Goal: Check status: Check status

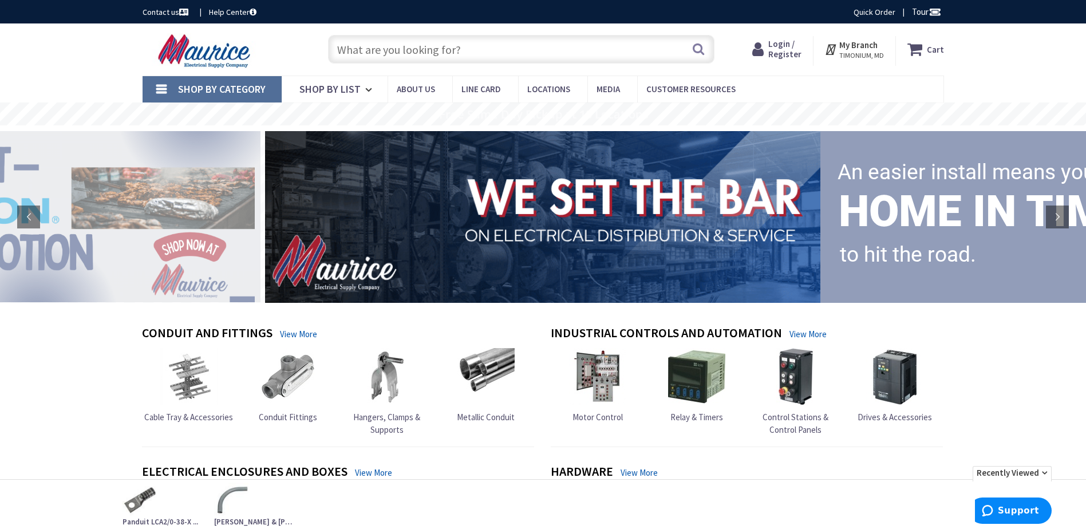
click at [781, 55] on span "Login / Register" at bounding box center [784, 48] width 33 height 21
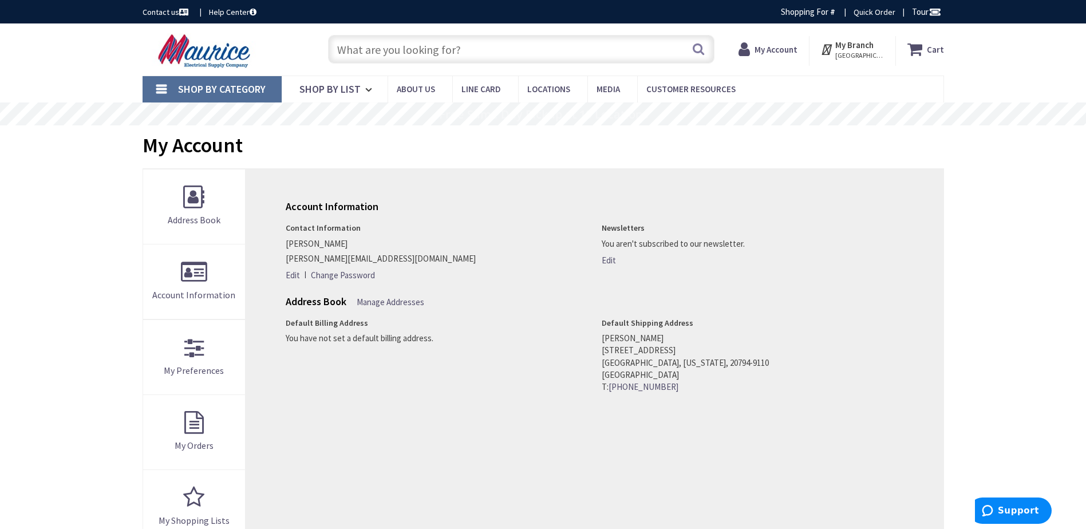
click at [763, 52] on strong "My Account" at bounding box center [775, 49] width 43 height 11
click at [784, 50] on strong "My Account" at bounding box center [770, 44] width 43 height 11
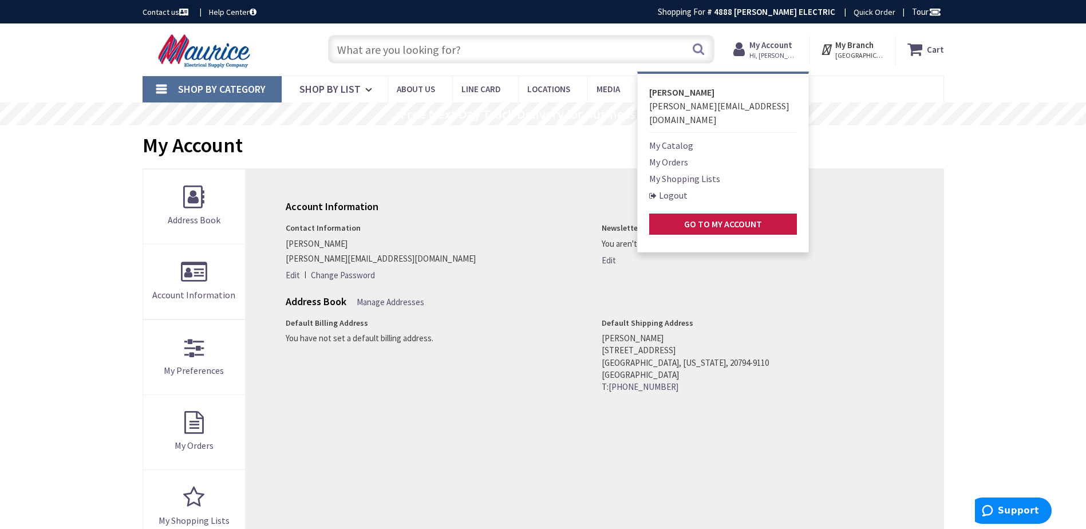
click at [686, 155] on link "My Orders" at bounding box center [668, 162] width 39 height 14
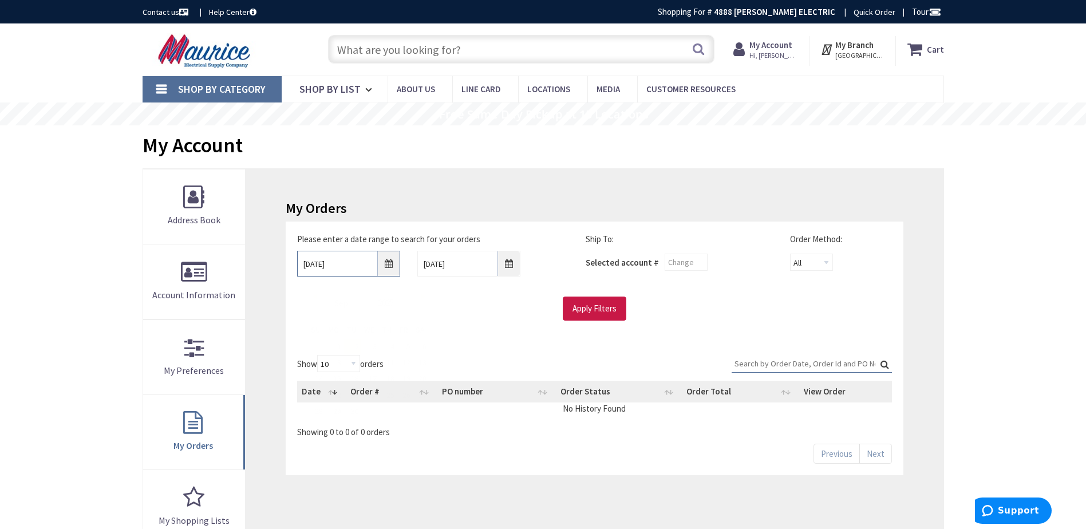
click at [341, 261] on input "9/2/2025" at bounding box center [348, 264] width 103 height 26
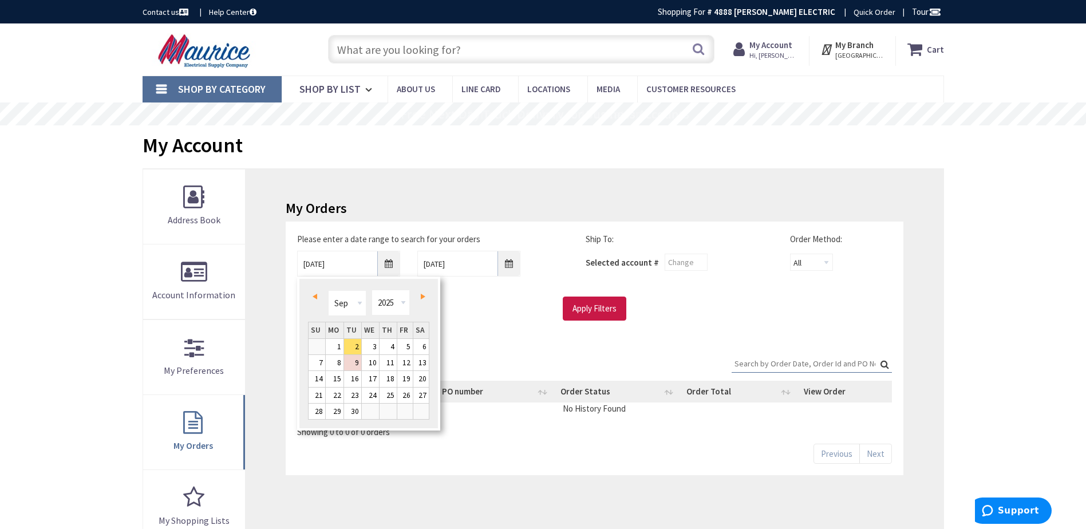
click at [316, 294] on span "Prev" at bounding box center [315, 297] width 5 height 6
click at [409, 345] on link "1" at bounding box center [404, 346] width 15 height 15
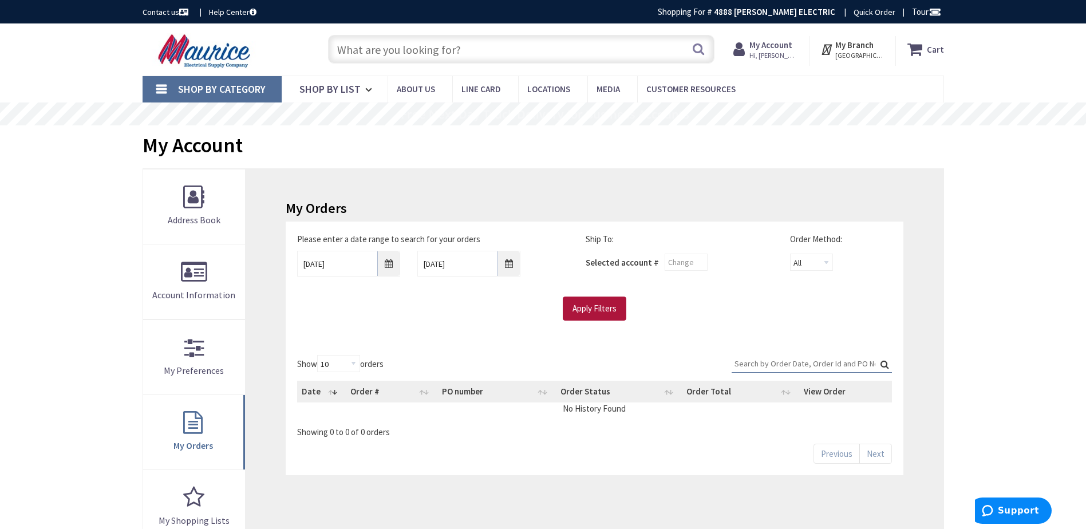
click at [584, 304] on input "Apply Filters" at bounding box center [595, 308] width 64 height 24
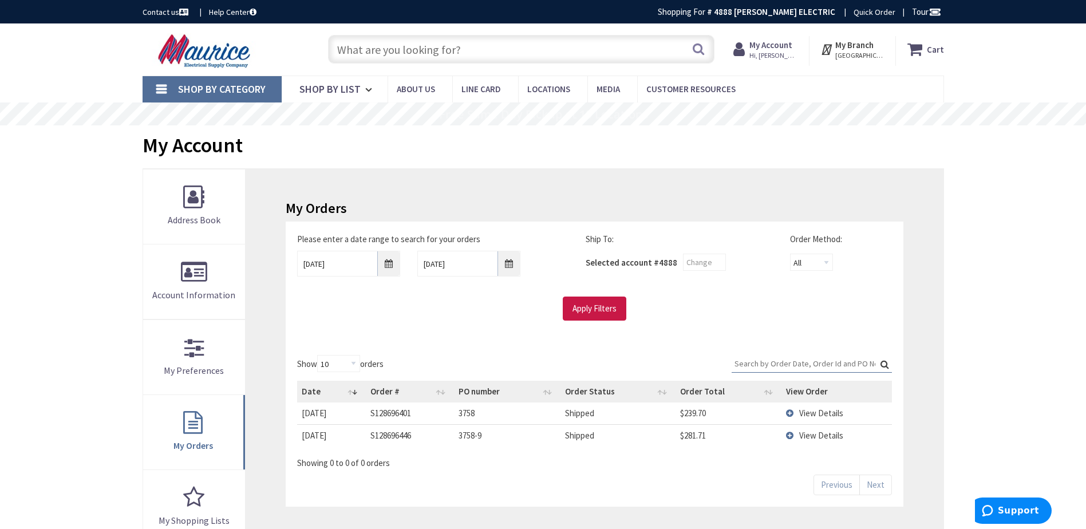
click at [840, 414] on span "View Details" at bounding box center [821, 413] width 44 height 11
click at [822, 414] on span "View Details" at bounding box center [821, 413] width 44 height 11
click at [819, 434] on span "View Details" at bounding box center [821, 435] width 44 height 11
drag, startPoint x: 823, startPoint y: 414, endPoint x: 822, endPoint y: 429, distance: 14.9
click at [823, 413] on span "View Details" at bounding box center [821, 413] width 44 height 11
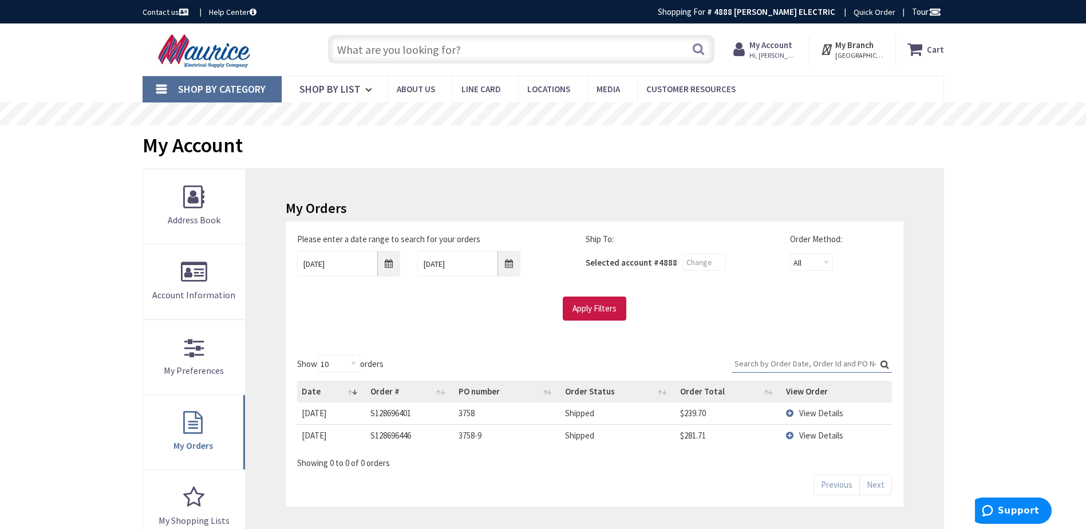
click at [821, 443] on td "View Details" at bounding box center [836, 435] width 110 height 22
click at [788, 435] on td "View Details" at bounding box center [836, 435] width 110 height 22
click at [792, 411] on td "View Details" at bounding box center [836, 412] width 110 height 21
click at [473, 433] on td "3758-9" at bounding box center [507, 435] width 107 height 22
drag, startPoint x: 474, startPoint y: 433, endPoint x: 595, endPoint y: 412, distance: 122.7
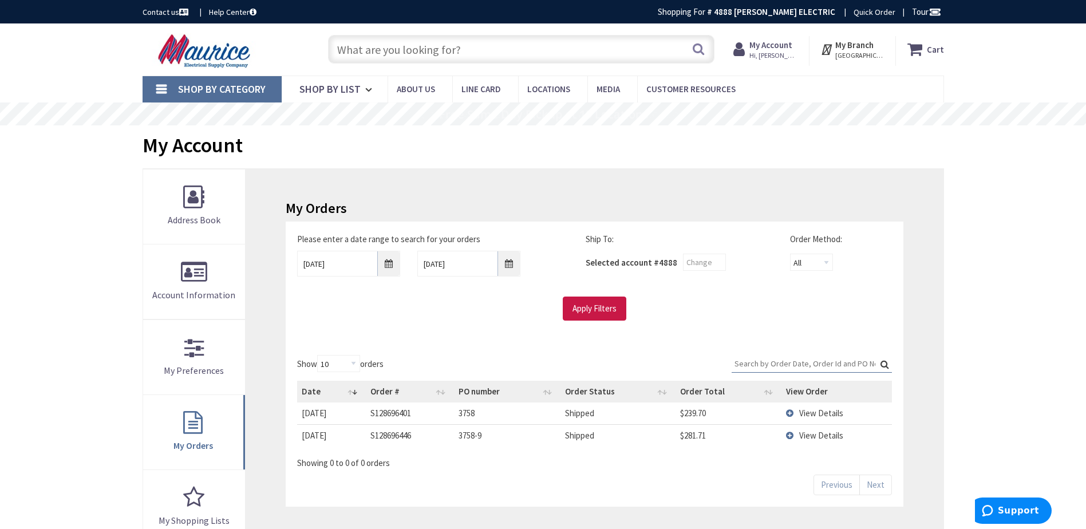
click at [577, 415] on td "Shipped" at bounding box center [617, 412] width 114 height 21
click at [822, 411] on span "View Details" at bounding box center [821, 413] width 44 height 11
click at [789, 412] on td "View Details" at bounding box center [836, 412] width 110 height 21
click at [790, 411] on td "View Details" at bounding box center [836, 412] width 110 height 21
drag, startPoint x: 790, startPoint y: 411, endPoint x: 800, endPoint y: 434, distance: 24.9
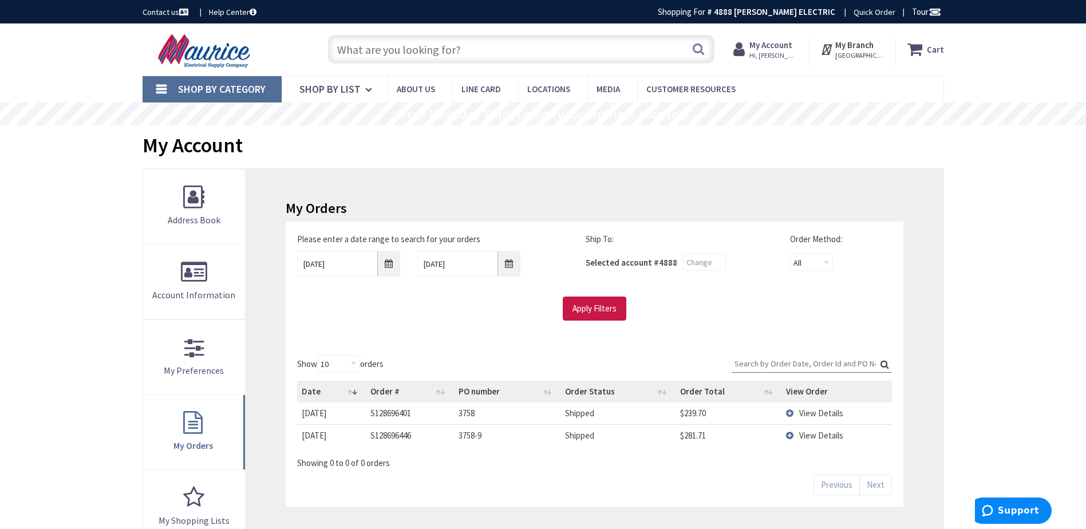
click at [799, 432] on td "View Details" at bounding box center [836, 435] width 110 height 22
drag, startPoint x: 801, startPoint y: 437, endPoint x: 683, endPoint y: 404, distance: 123.0
click at [802, 437] on span "View Details" at bounding box center [821, 435] width 44 height 11
click at [337, 260] on input "08/01/2025" at bounding box center [348, 264] width 103 height 26
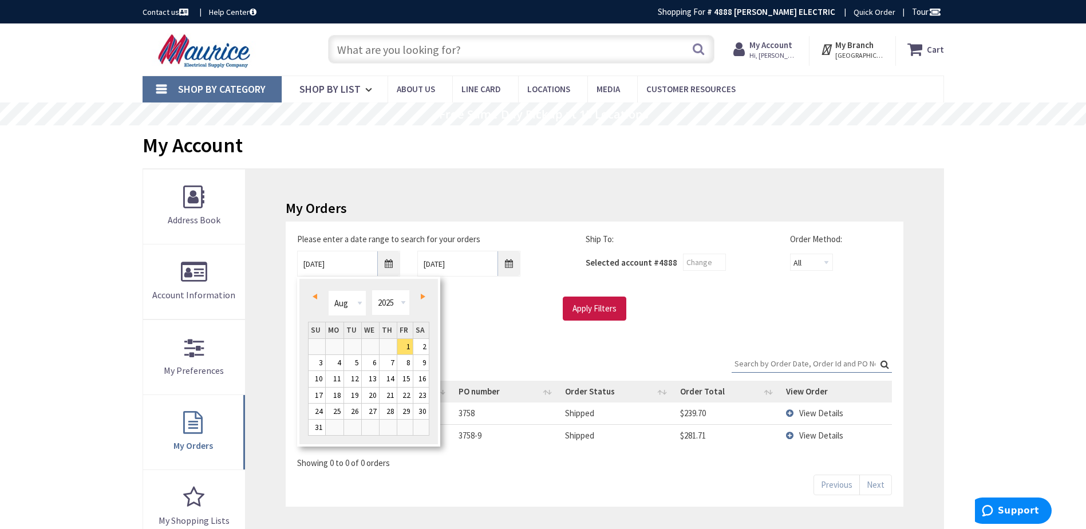
click at [319, 290] on link "Prev" at bounding box center [316, 295] width 15 height 15
click at [357, 347] on link "3" at bounding box center [352, 346] width 17 height 15
type input "06/03/2025"
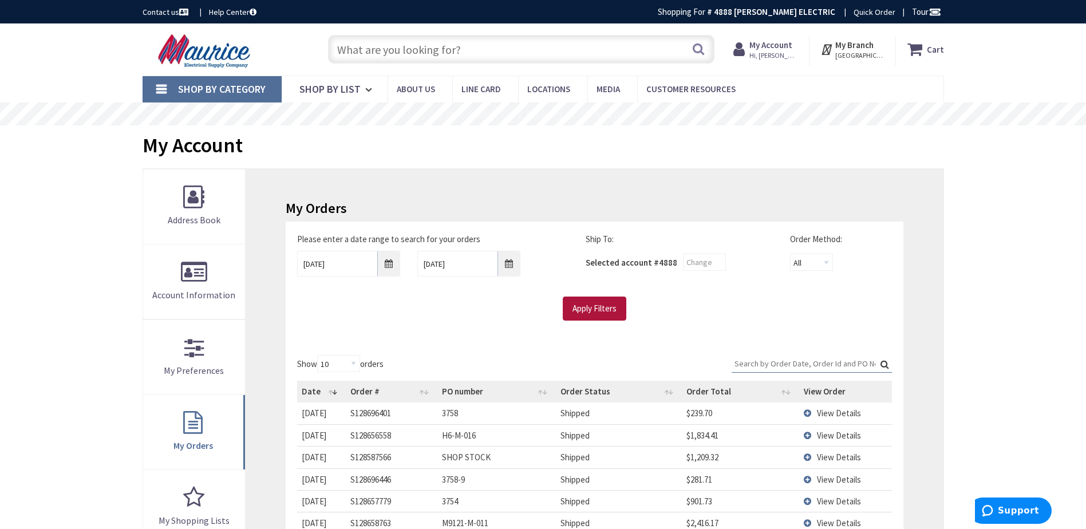
click at [583, 309] on input "Apply Filters" at bounding box center [595, 308] width 64 height 24
click at [830, 413] on span "View Details" at bounding box center [839, 413] width 44 height 11
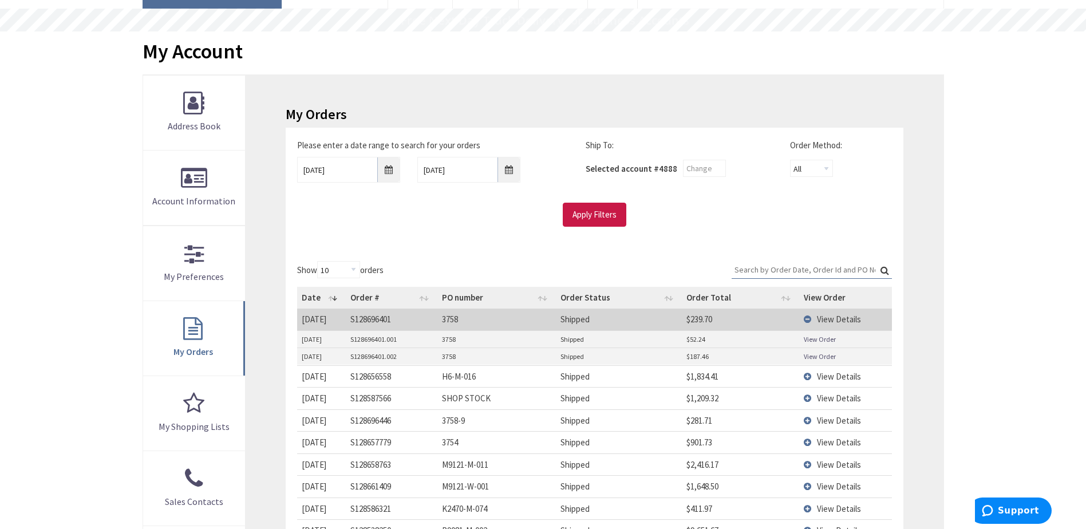
scroll to position [114, 0]
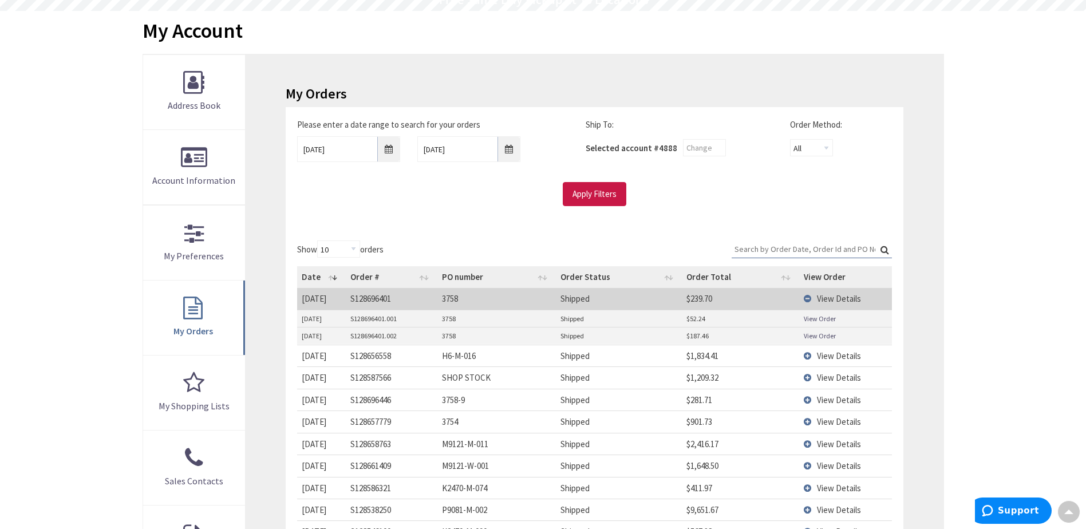
click at [836, 401] on span "View Details" at bounding box center [839, 399] width 44 height 11
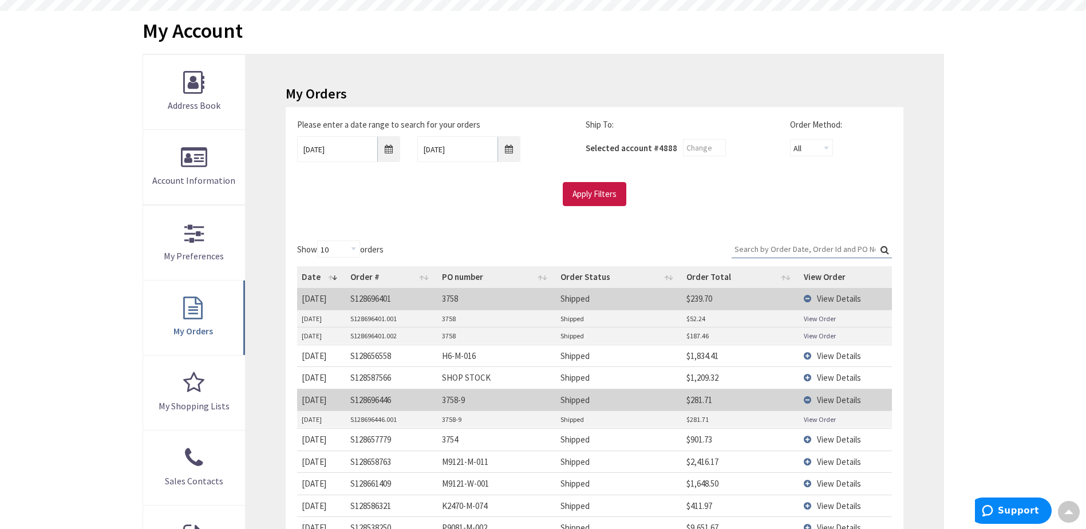
click at [828, 420] on link "View Order" at bounding box center [820, 419] width 32 height 10
click at [820, 335] on link "View Order" at bounding box center [820, 336] width 32 height 10
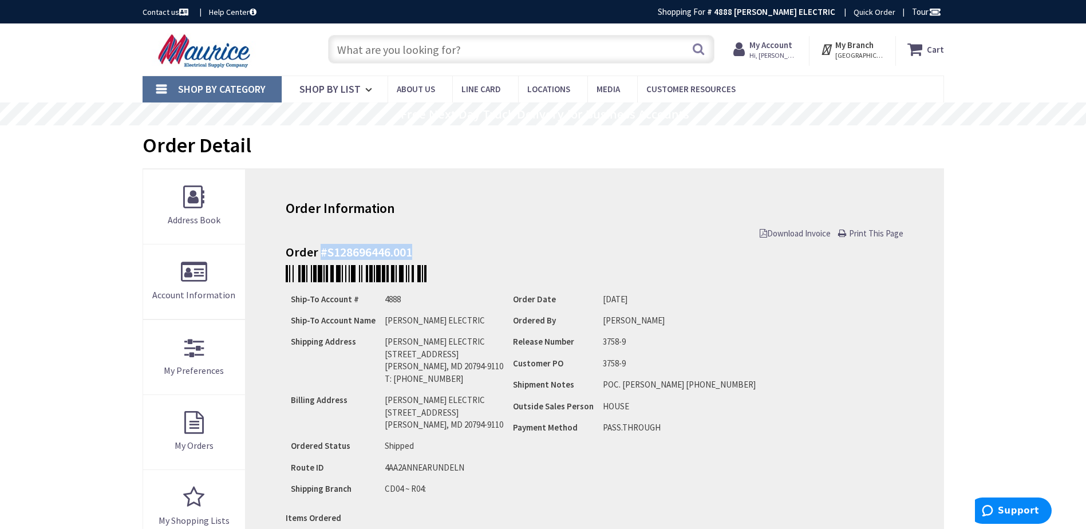
drag, startPoint x: 407, startPoint y: 251, endPoint x: 321, endPoint y: 249, distance: 86.5
click at [321, 249] on h4 "Order #S128696446.001" at bounding box center [594, 252] width 617 height 14
copy h4 "#S128696446.001"
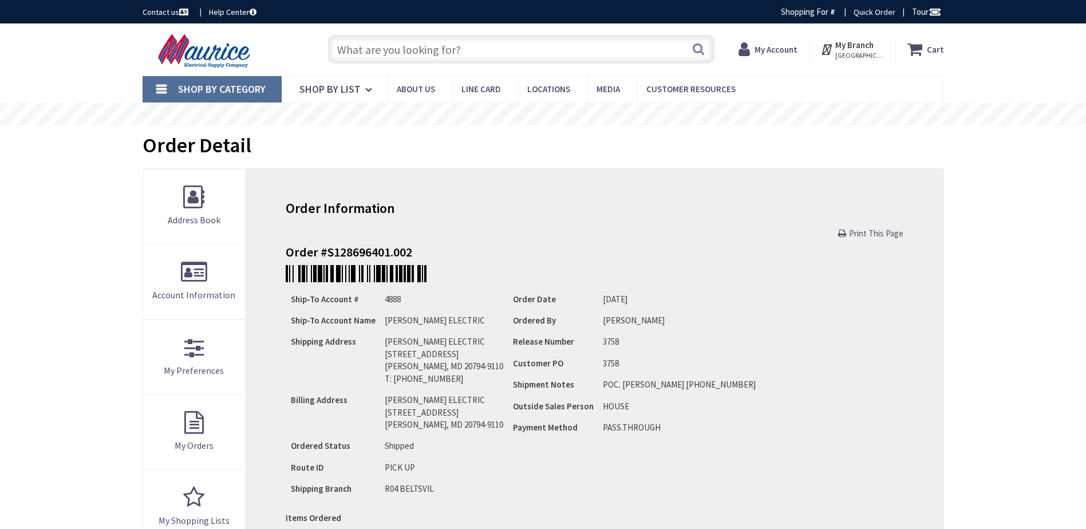
click at [399, 248] on h4 "Order #S128696401.002" at bounding box center [594, 252] width 617 height 14
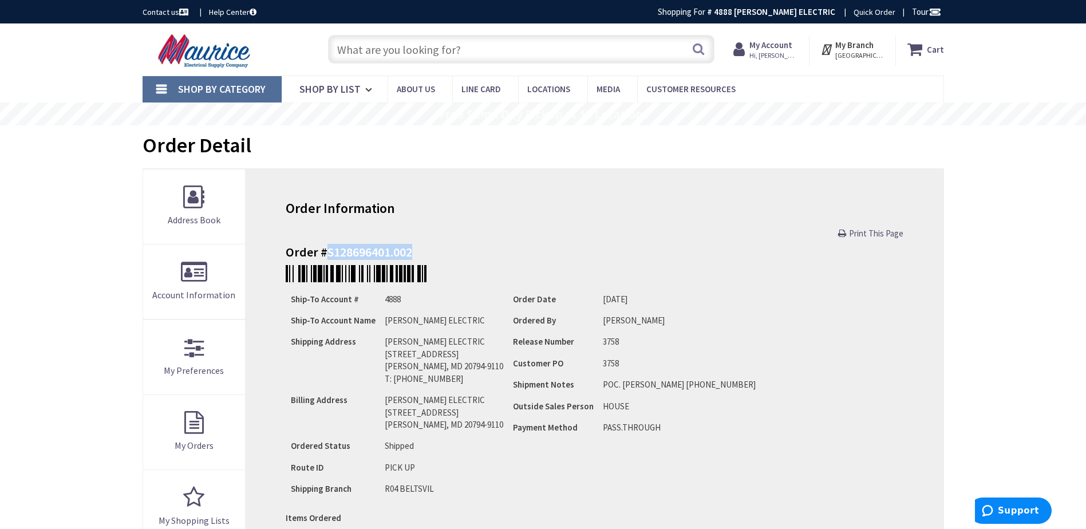
drag, startPoint x: 415, startPoint y: 248, endPoint x: 325, endPoint y: 244, distance: 89.9
click at [325, 245] on h4 "Order #S128696401.002" at bounding box center [594, 252] width 617 height 14
copy h4 "S128696401.002"
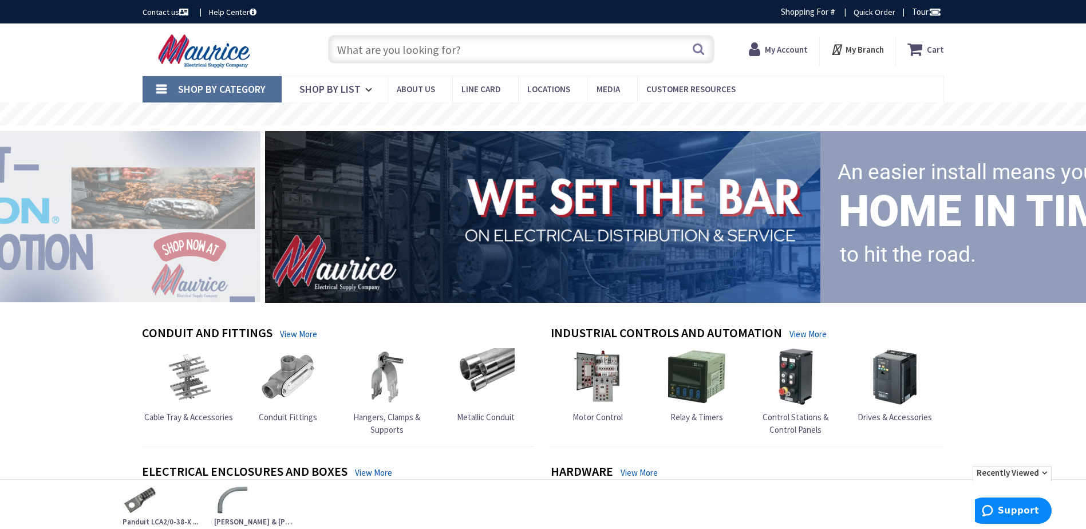
click at [799, 50] on strong "My Account" at bounding box center [786, 49] width 43 height 11
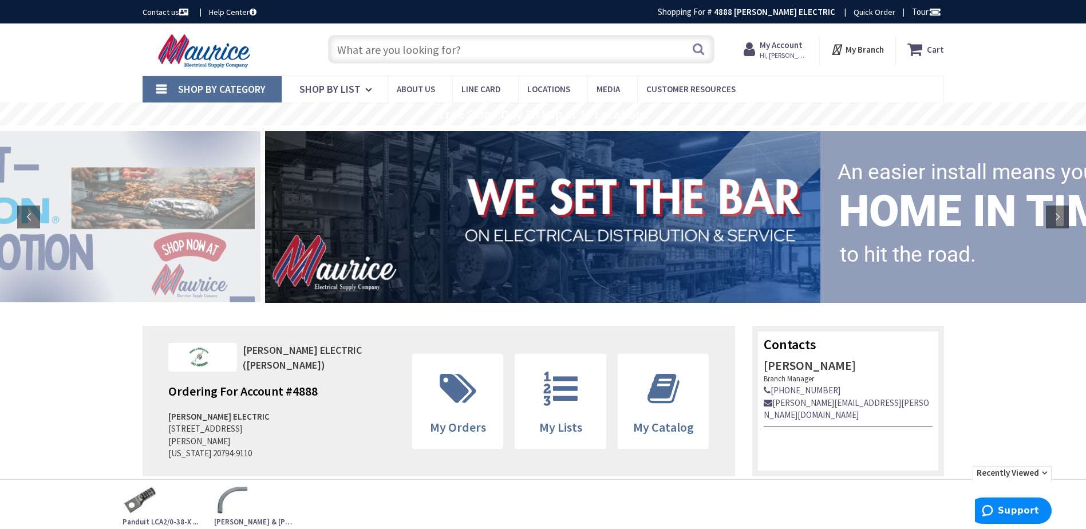
click at [777, 57] on span "Hi, [PERSON_NAME]" at bounding box center [784, 55] width 49 height 9
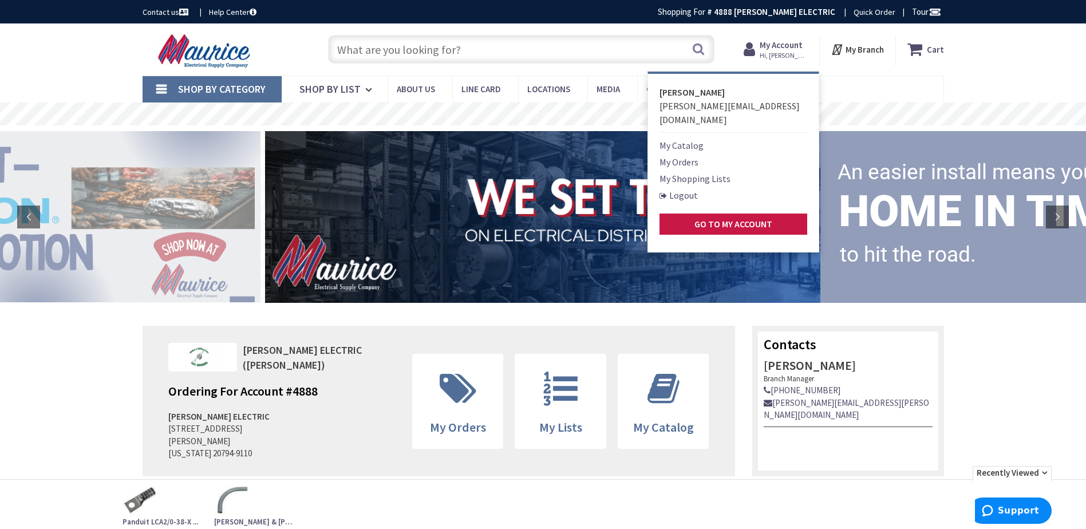
click at [694, 155] on link "My Orders" at bounding box center [678, 162] width 39 height 14
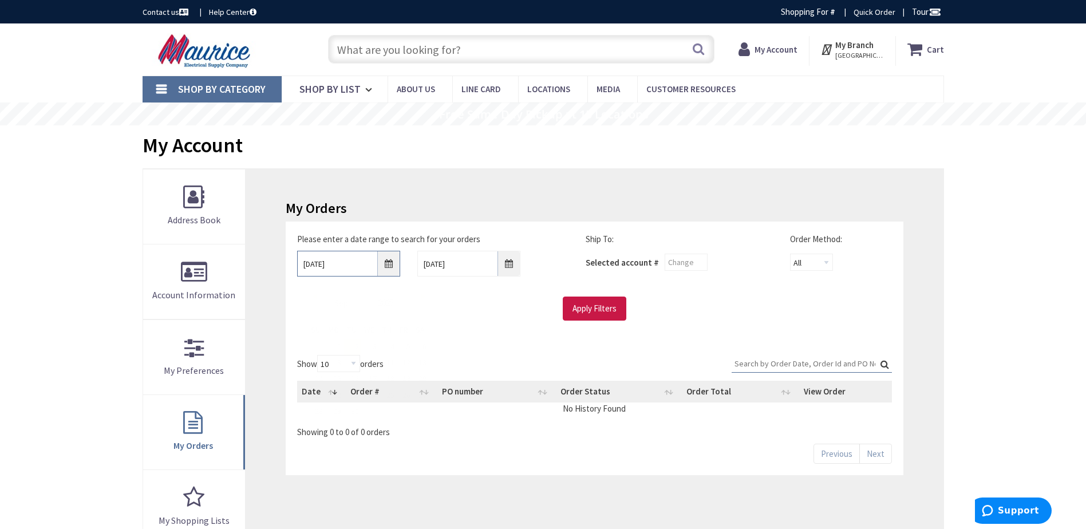
click at [317, 265] on input "9/2/2025" at bounding box center [348, 264] width 103 height 26
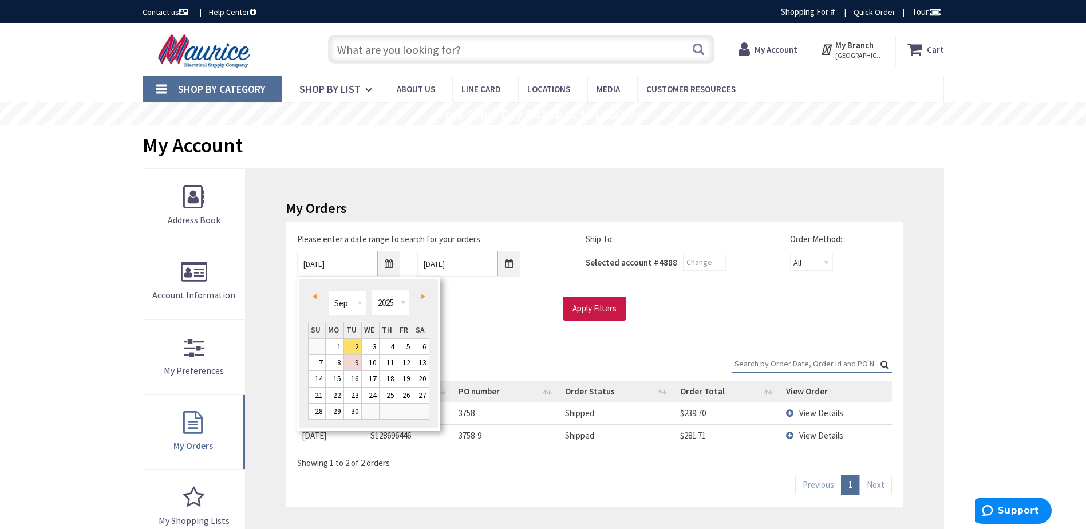
click at [319, 300] on link "Prev" at bounding box center [316, 295] width 15 height 15
click at [341, 362] on link "4" at bounding box center [335, 362] width 18 height 15
type input "08/04/2025"
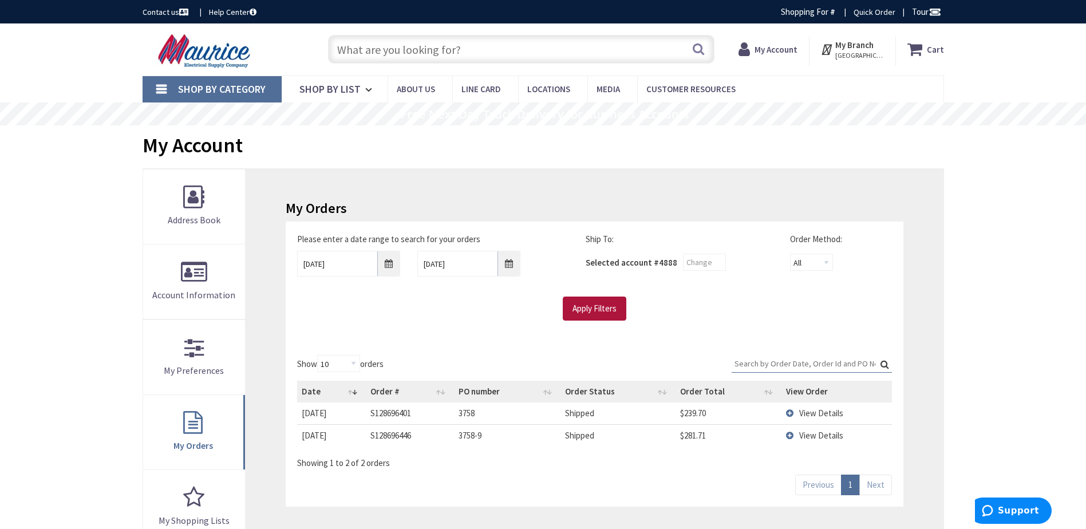
click at [594, 314] on input "Apply Filters" at bounding box center [595, 308] width 64 height 24
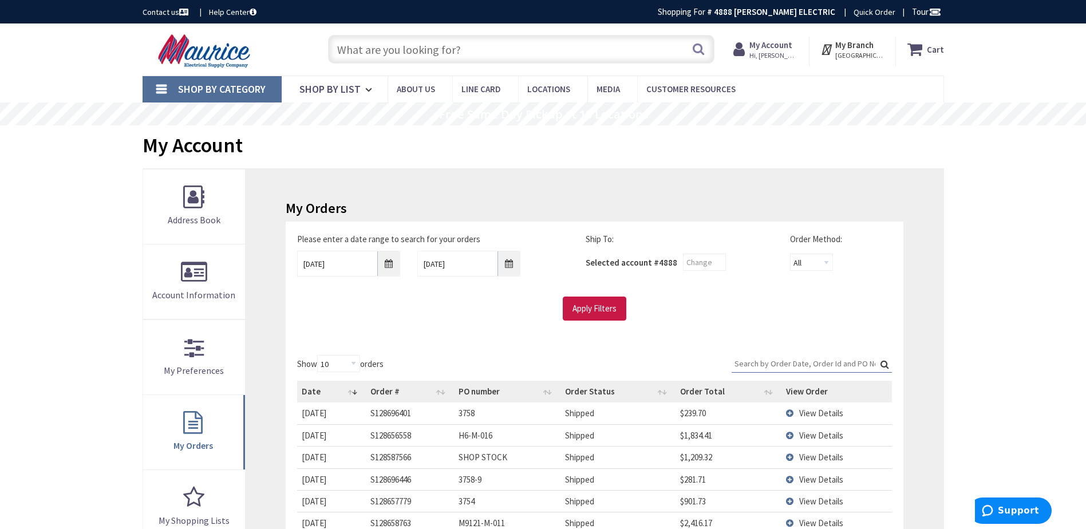
click at [830, 435] on span "View Details" at bounding box center [821, 435] width 44 height 11
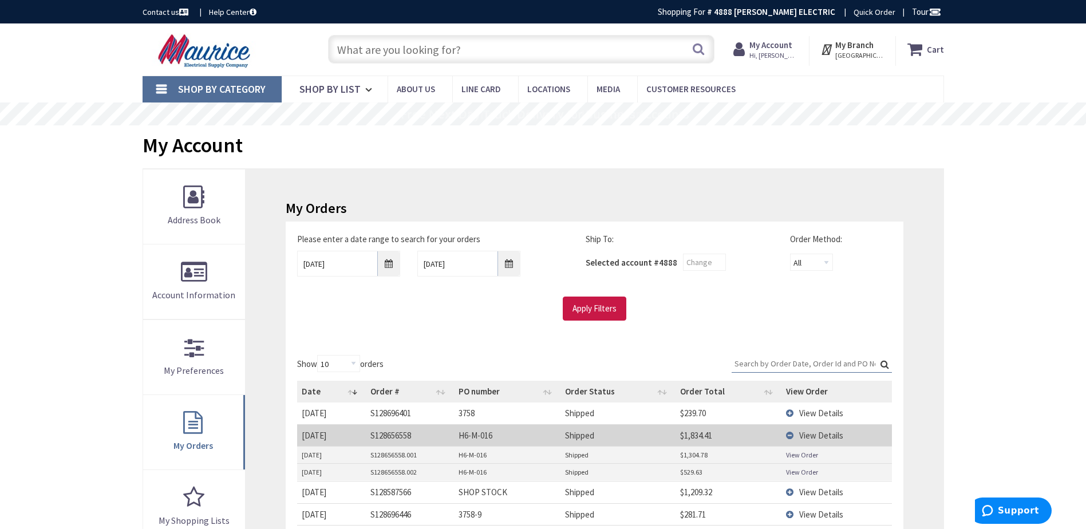
click at [798, 451] on link "View Order" at bounding box center [802, 455] width 32 height 10
click at [812, 470] on link "View Order" at bounding box center [802, 472] width 32 height 10
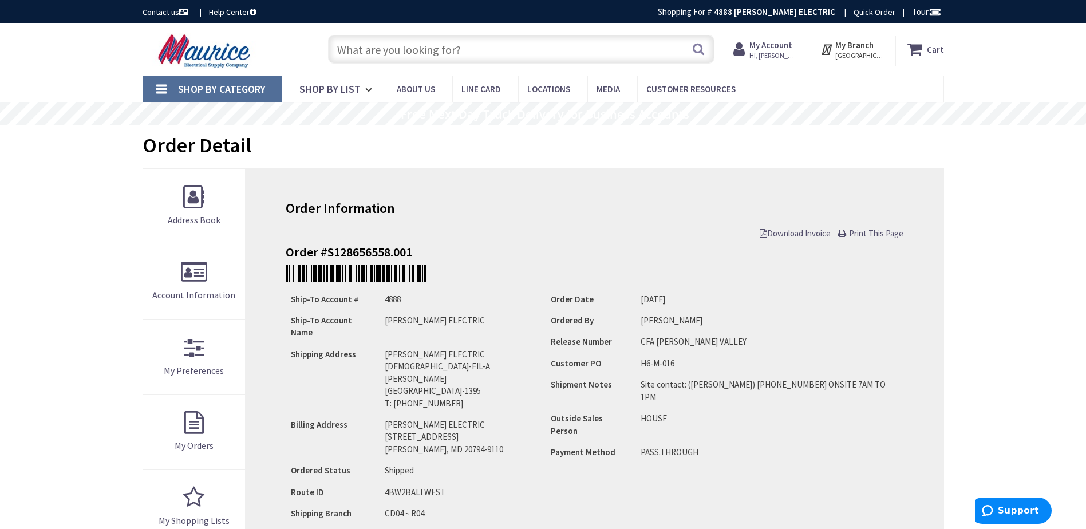
click at [630, 45] on input "text" at bounding box center [521, 49] width 386 height 29
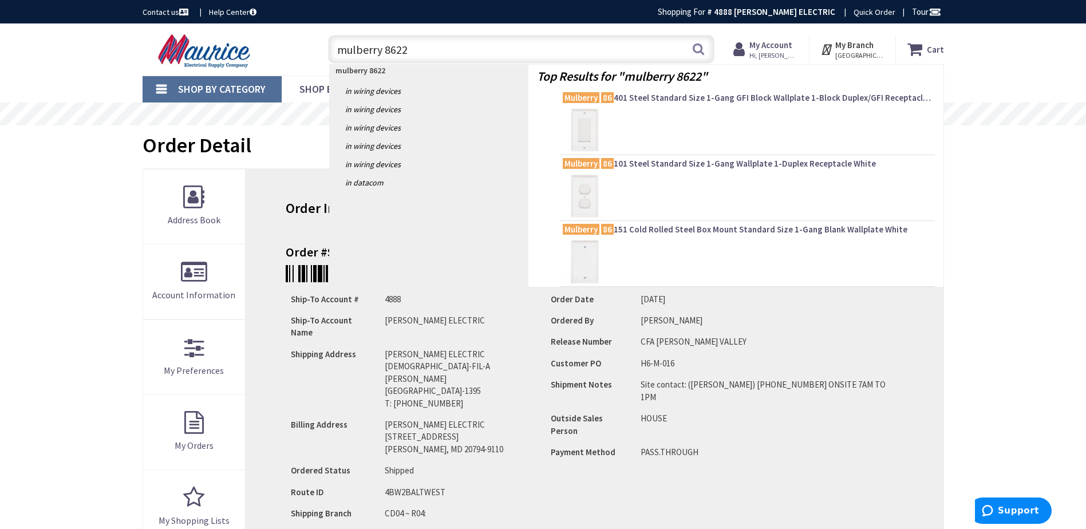
type input "mulberry 86227"
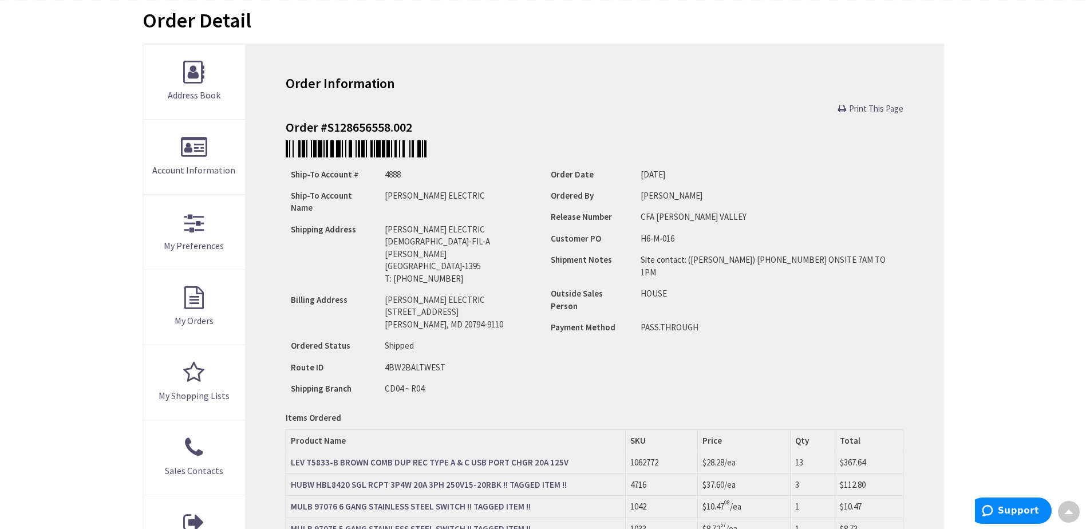
scroll to position [57, 0]
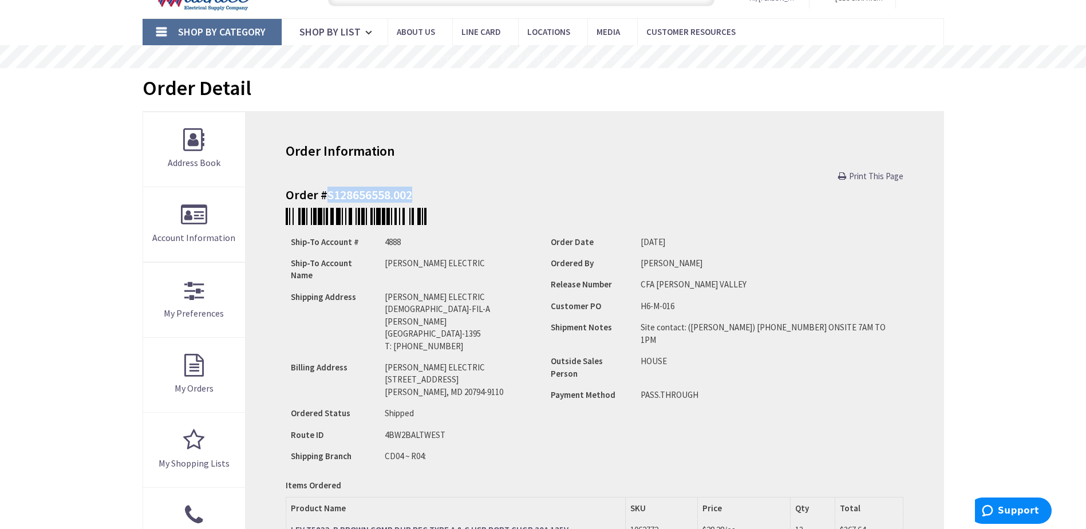
drag, startPoint x: 420, startPoint y: 196, endPoint x: 328, endPoint y: 197, distance: 91.6
click at [328, 197] on h4 "Order #S128656558.002" at bounding box center [594, 195] width 617 height 14
copy h4 "S128656558.002"
click at [360, 192] on h4 "Order #S128656558.002" at bounding box center [594, 195] width 617 height 14
drag, startPoint x: 360, startPoint y: 192, endPoint x: 446, endPoint y: 181, distance: 86.5
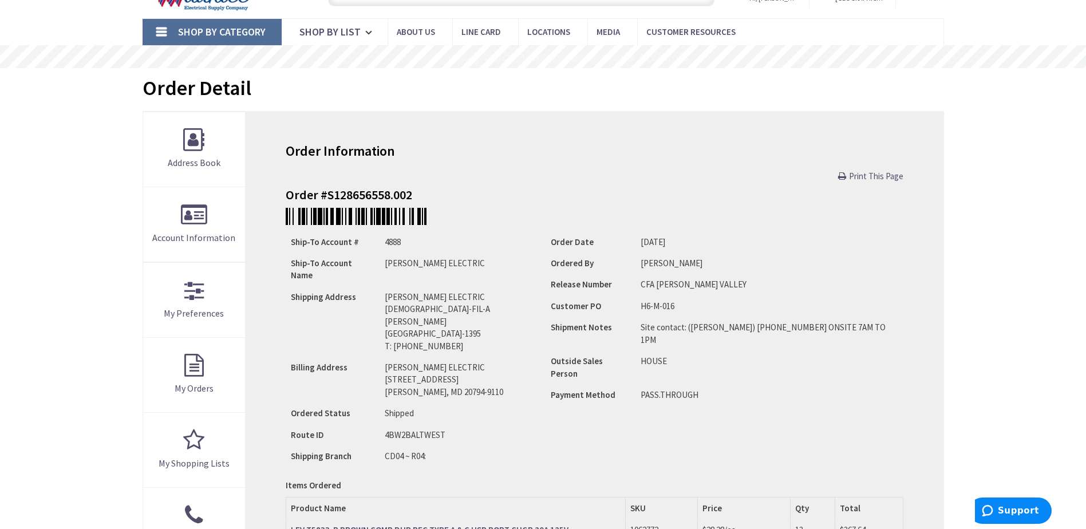
click at [446, 181] on div "Print This Page" at bounding box center [594, 176] width 617 height 12
drag, startPoint x: 413, startPoint y: 189, endPoint x: 323, endPoint y: 185, distance: 89.4
click at [323, 185] on div "Order Information Print This Page Order #S128656558.002 Ship-To Account # 4888 …" at bounding box center [594, 442] width 697 height 660
copy h4 "S128656558.002"
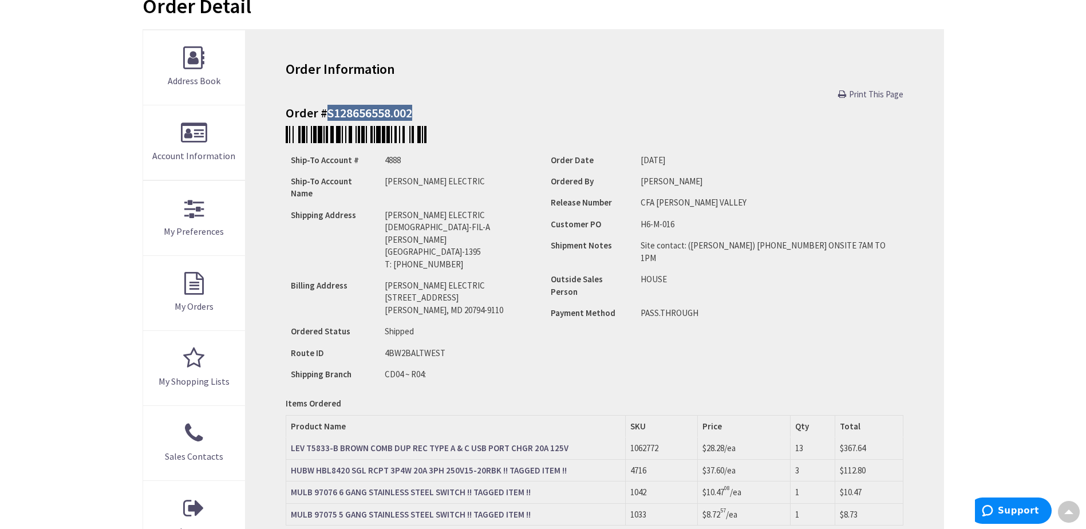
scroll to position [0, 0]
